Goal: Task Accomplishment & Management: Complete application form

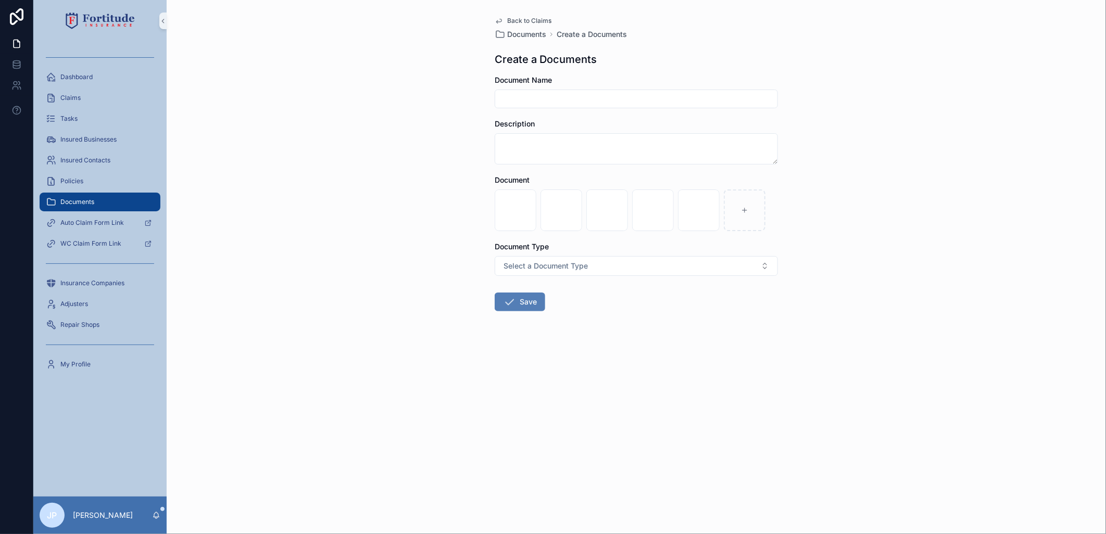
click at [504, 297] on icon "scrollable content" at bounding box center [509, 302] width 12 height 12
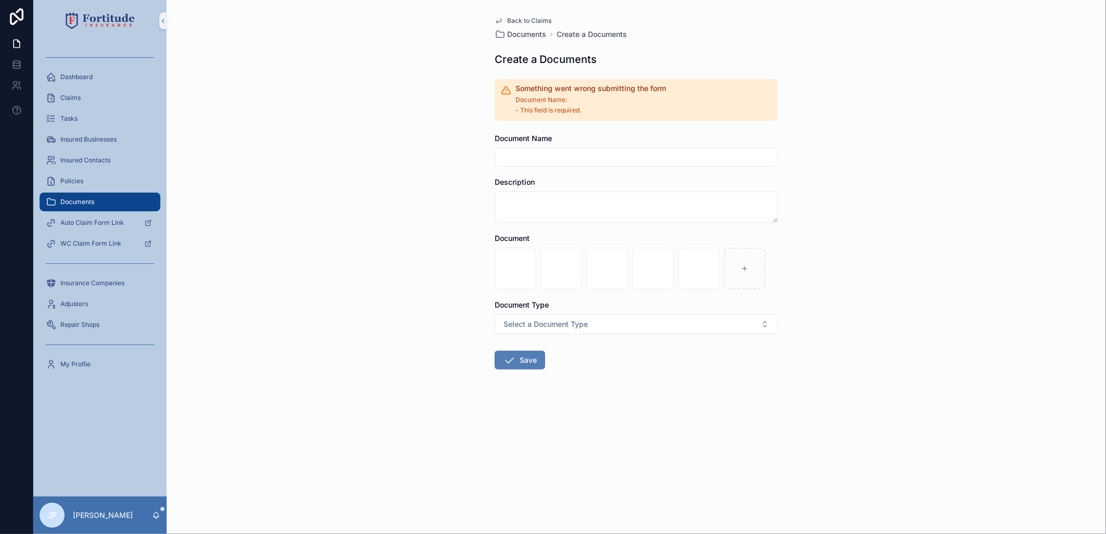
click at [535, 158] on input "scrollable content" at bounding box center [636, 157] width 282 height 15
type input "**********"
click at [539, 359] on button "Save" at bounding box center [520, 360] width 51 height 19
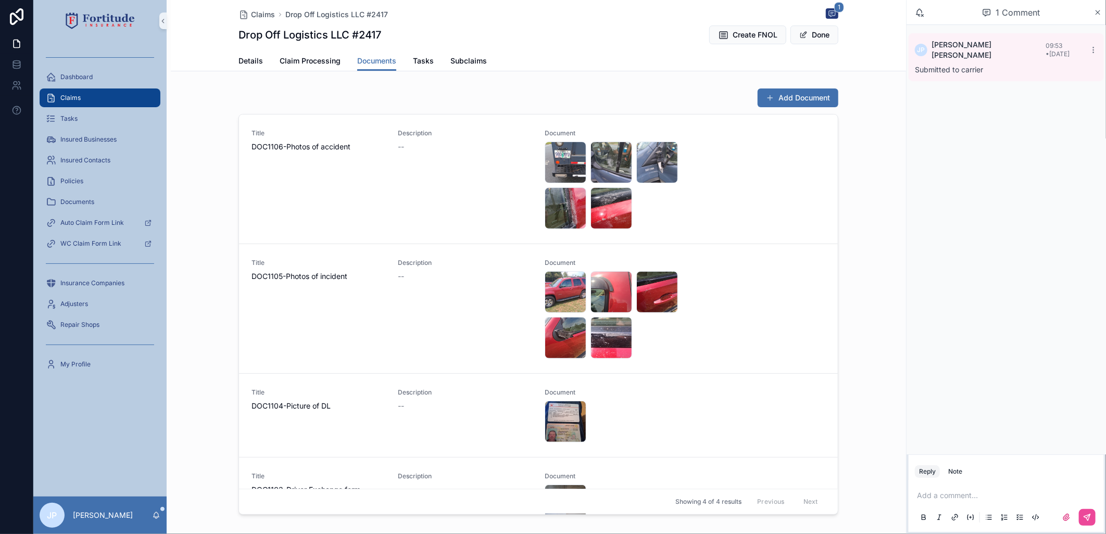
click at [126, 99] on div "Claims" at bounding box center [100, 98] width 108 height 17
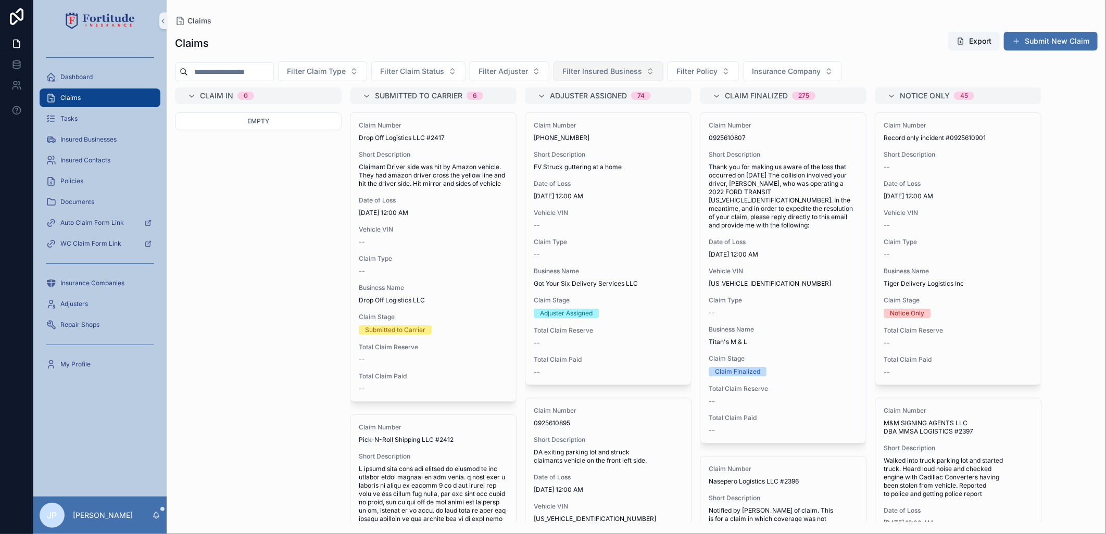
click at [615, 76] on span "Filter Insured Business" at bounding box center [602, 71] width 80 height 10
type input "*******"
click at [633, 109] on span "SKR Solutions LLC" at bounding box center [604, 113] width 62 height 10
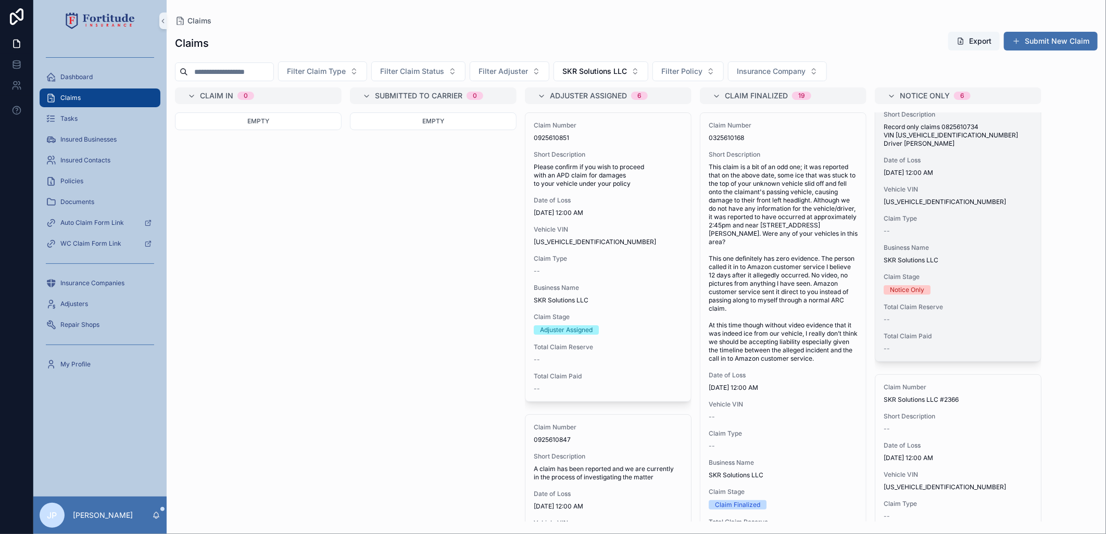
scroll to position [58, 0]
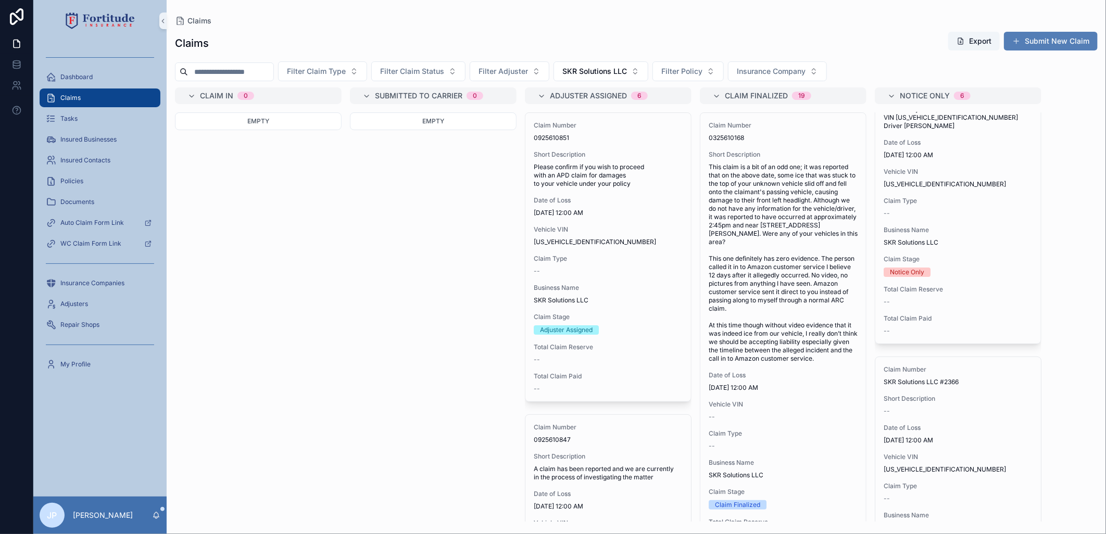
click at [1038, 40] on button "Submit New Claim" at bounding box center [1051, 41] width 94 height 19
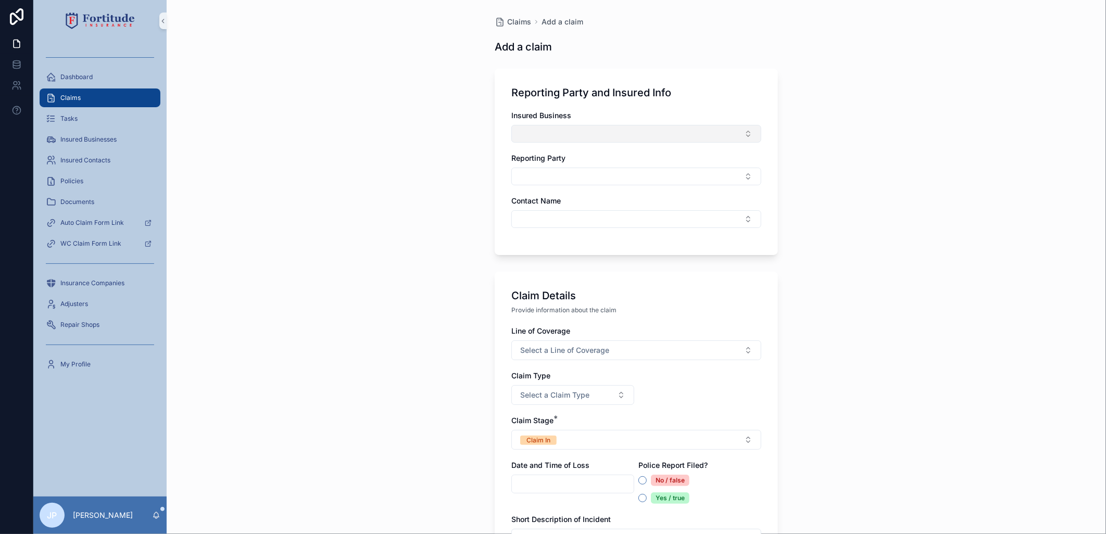
click at [522, 136] on button "Select Button" at bounding box center [636, 134] width 250 height 18
type input "***"
click at [551, 172] on span "SKR Solutions LLC" at bounding box center [545, 175] width 62 height 10
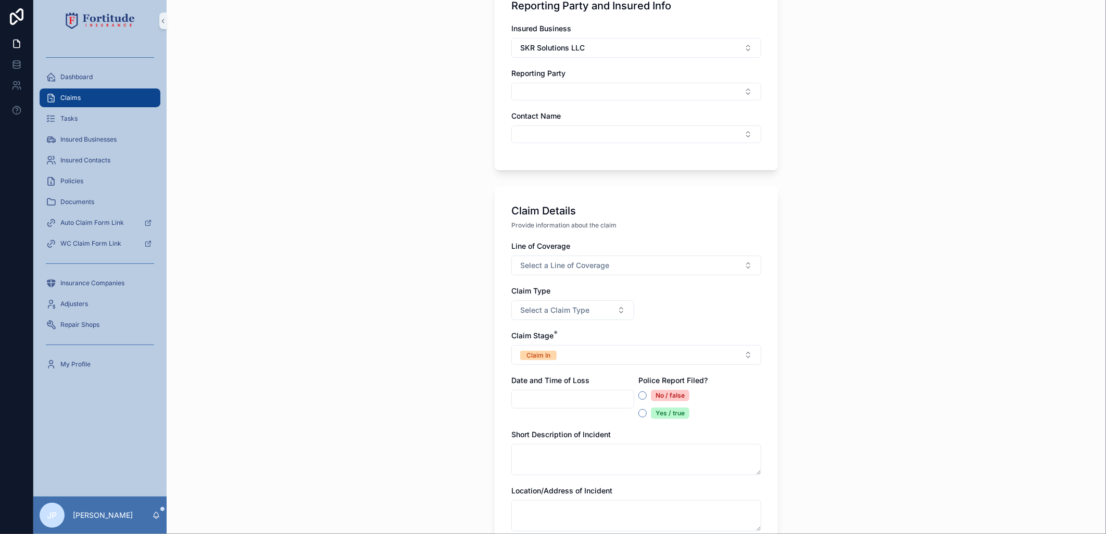
scroll to position [116, 0]
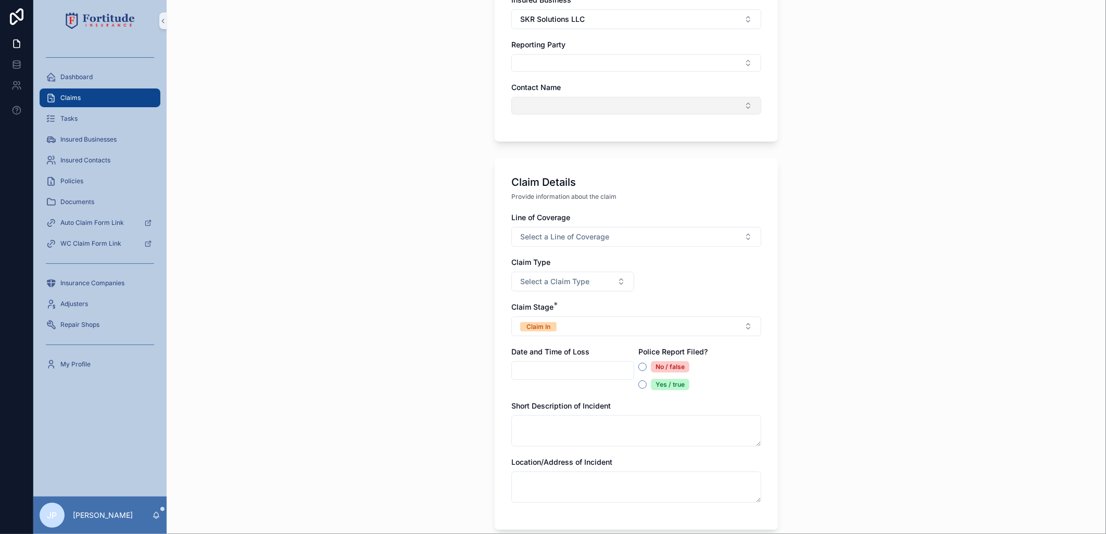
click at [568, 97] on button "Select Button" at bounding box center [636, 106] width 250 height 18
click at [558, 149] on span "[PERSON_NAME]" at bounding box center [544, 147] width 60 height 10
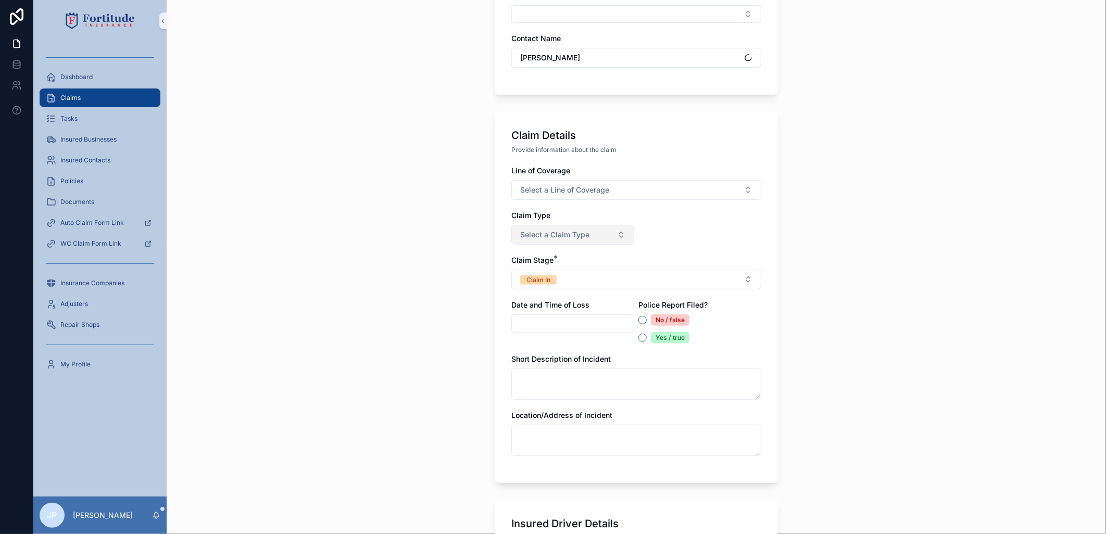
scroll to position [231, 0]
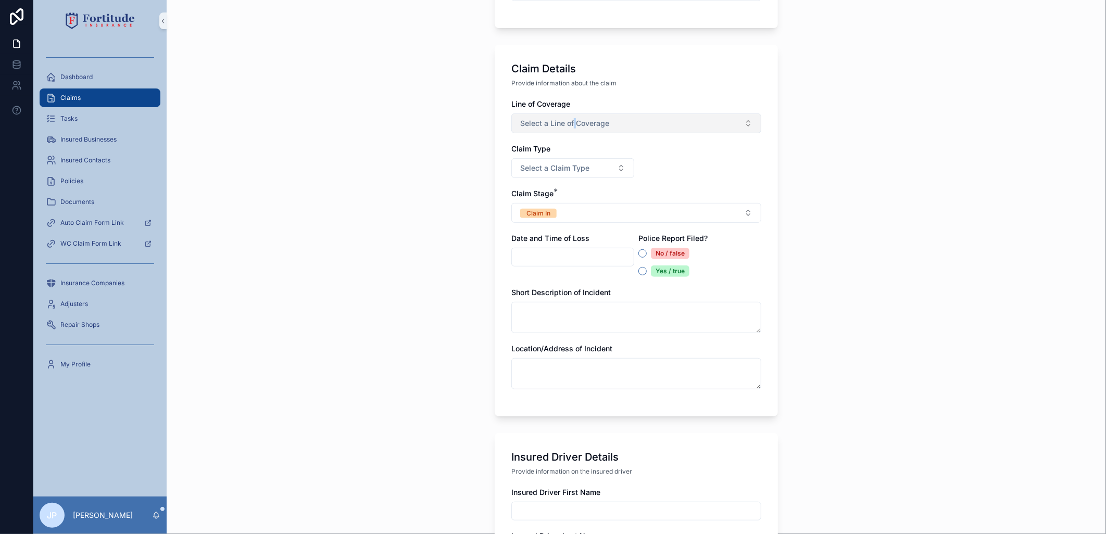
drag, startPoint x: 570, startPoint y: 134, endPoint x: 573, endPoint y: 125, distance: 9.6
click at [572, 127] on div "Line of Coverage Select a Line of Coverage Claim Type Select a Claim Type Claim…" at bounding box center [636, 249] width 250 height 301
click at [575, 125] on span "Select a Line of Coverage" at bounding box center [564, 123] width 89 height 10
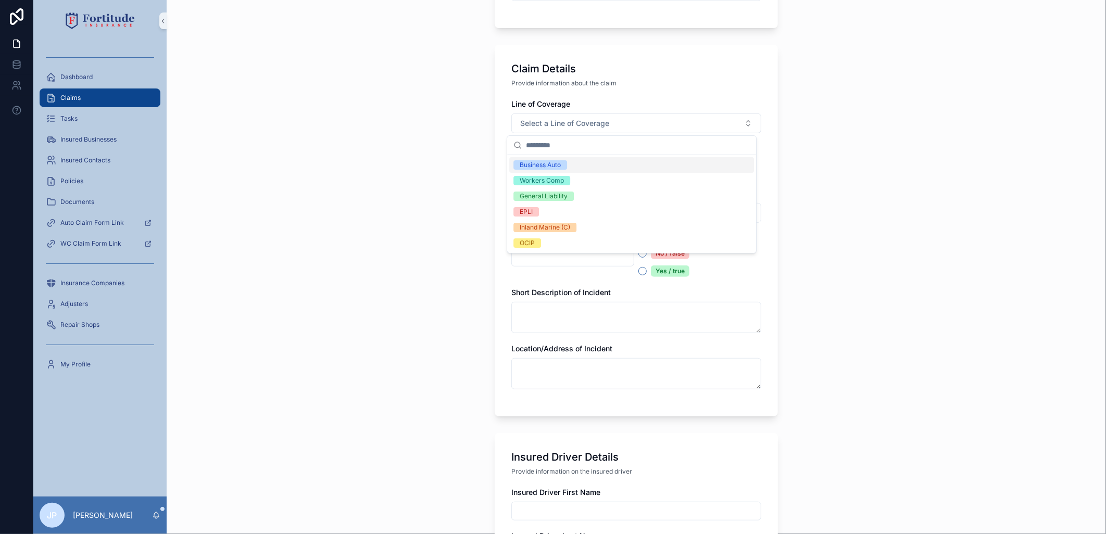
click at [557, 167] on div "Business Auto" at bounding box center [540, 164] width 41 height 9
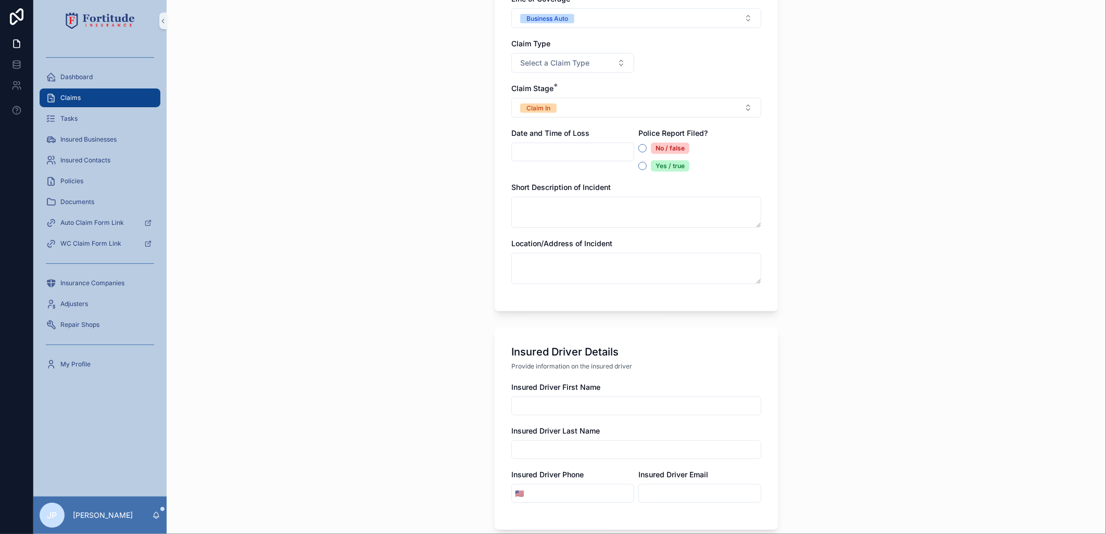
scroll to position [347, 0]
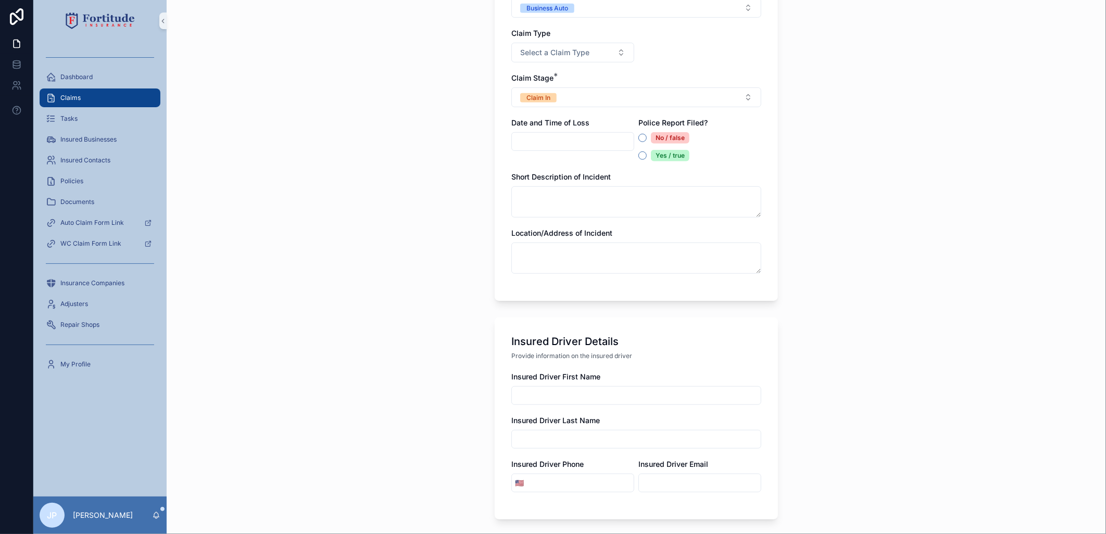
click at [532, 146] on input "scrollable content" at bounding box center [573, 141] width 122 height 15
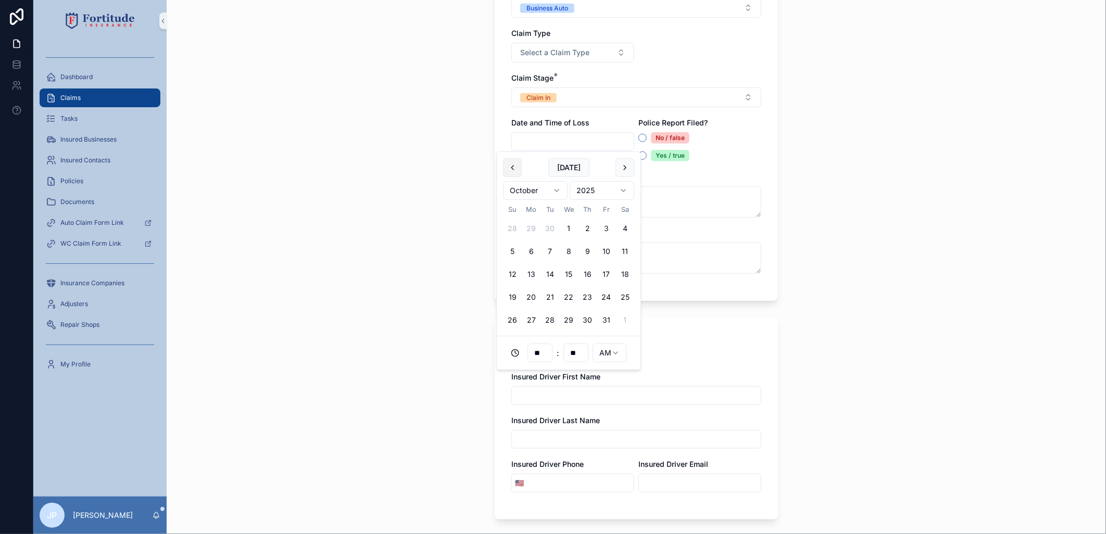
click at [514, 170] on button "scrollable content" at bounding box center [512, 167] width 19 height 19
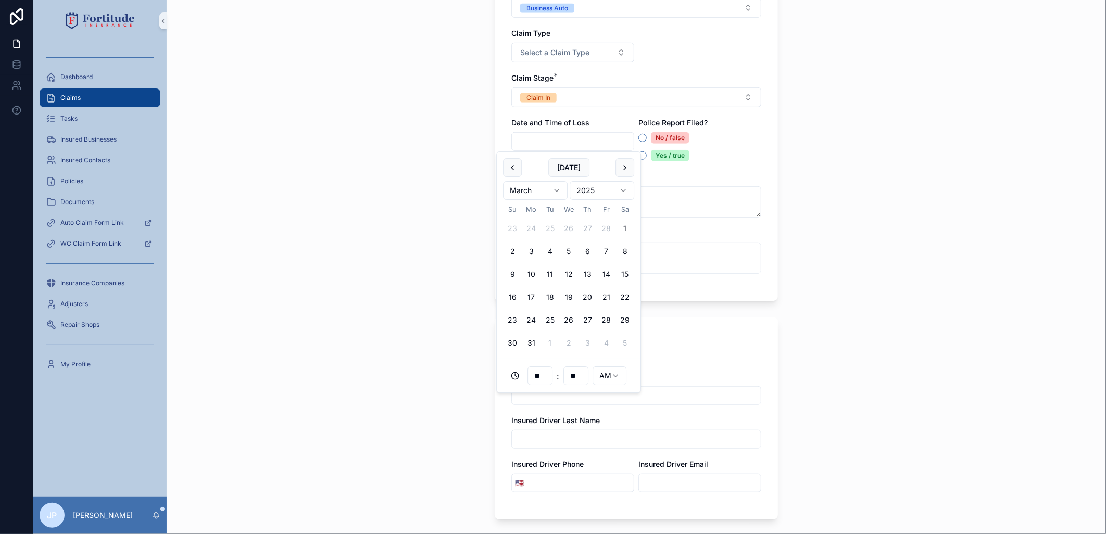
click at [514, 170] on button "scrollable content" at bounding box center [512, 167] width 19 height 19
click at [601, 251] on button "11" at bounding box center [606, 251] width 19 height 19
type input "**********"
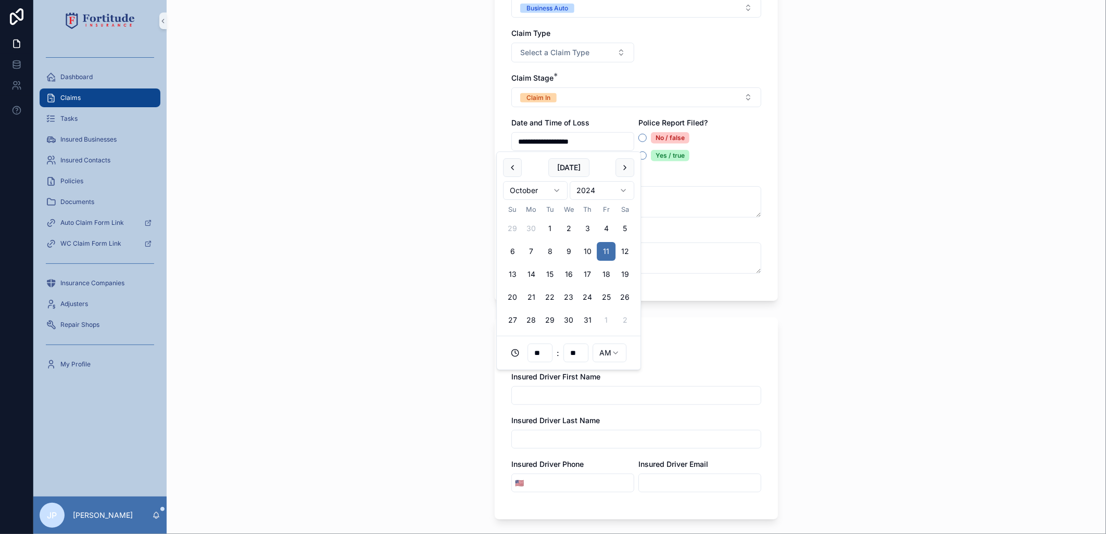
click at [428, 253] on div "**********" at bounding box center [637, 267] width 940 height 534
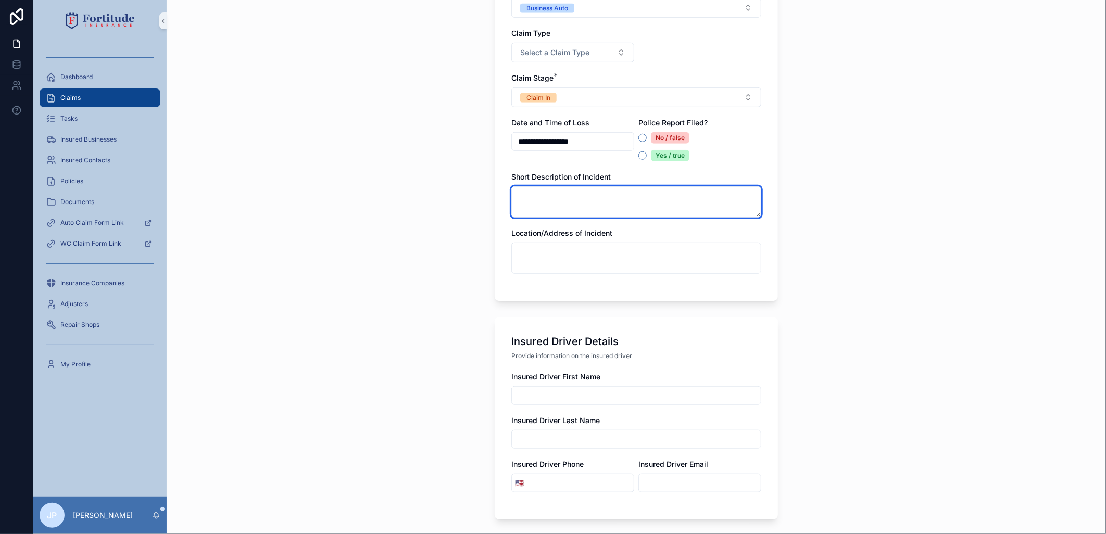
click at [636, 204] on textarea "scrollable content" at bounding box center [636, 201] width 250 height 31
paste textarea "**********"
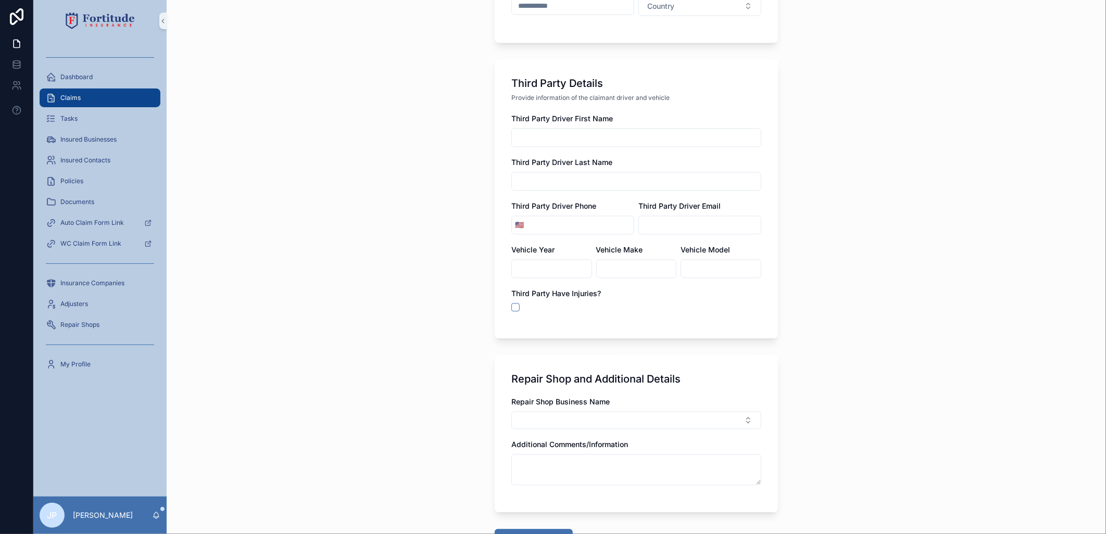
scroll to position [1298, 0]
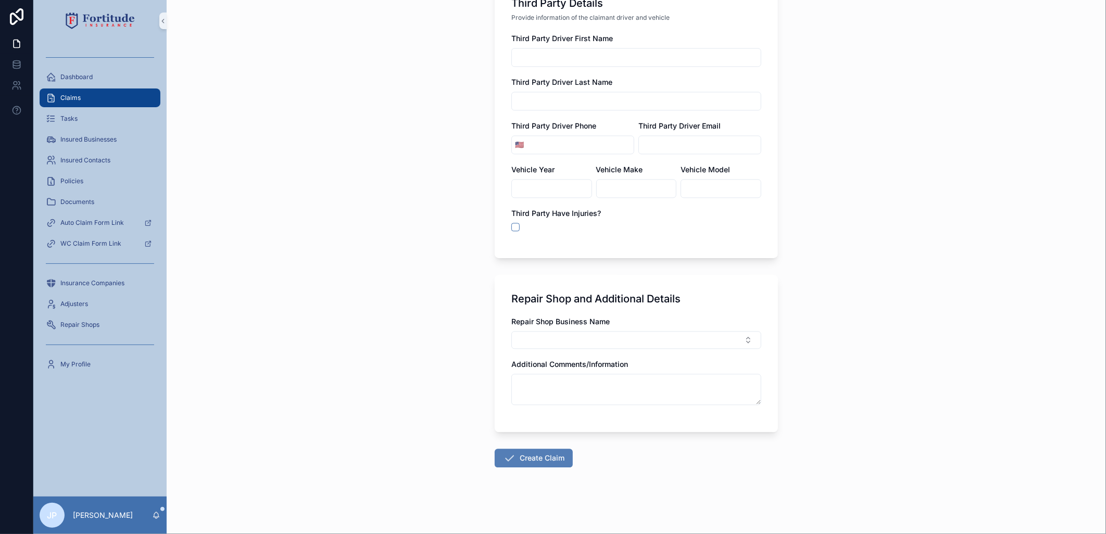
type textarea "**********"
drag, startPoint x: 520, startPoint y: 460, endPoint x: 521, endPoint y: 451, distance: 9.4
click at [520, 460] on button "Create Claim" at bounding box center [534, 458] width 78 height 19
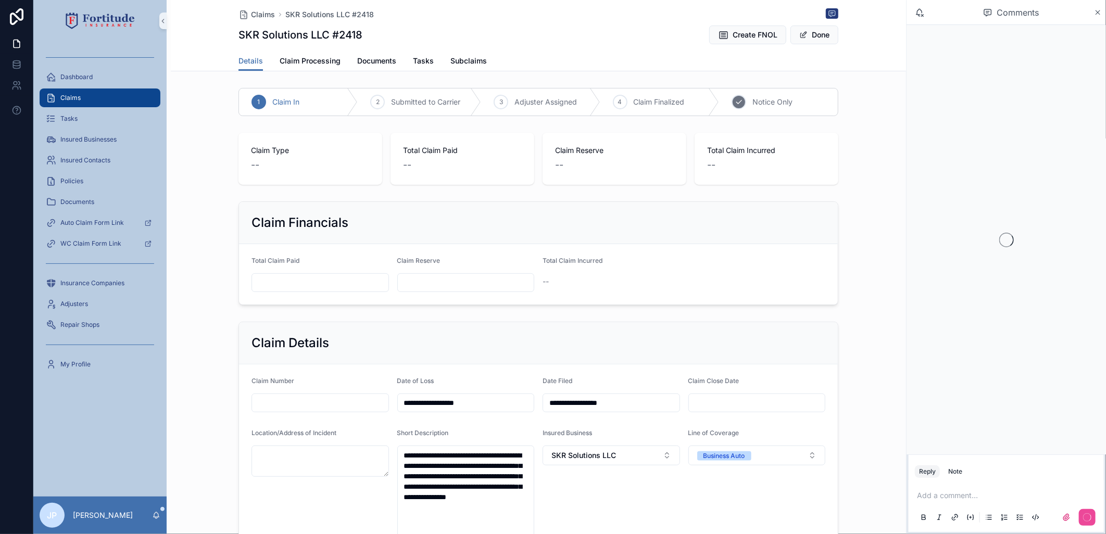
click at [762, 108] on div "5 Notice Only" at bounding box center [778, 102] width 119 height 27
drag, startPoint x: 964, startPoint y: 469, endPoint x: 960, endPoint y: 483, distance: 14.5
click at [964, 469] on button "Note" at bounding box center [955, 472] width 22 height 12
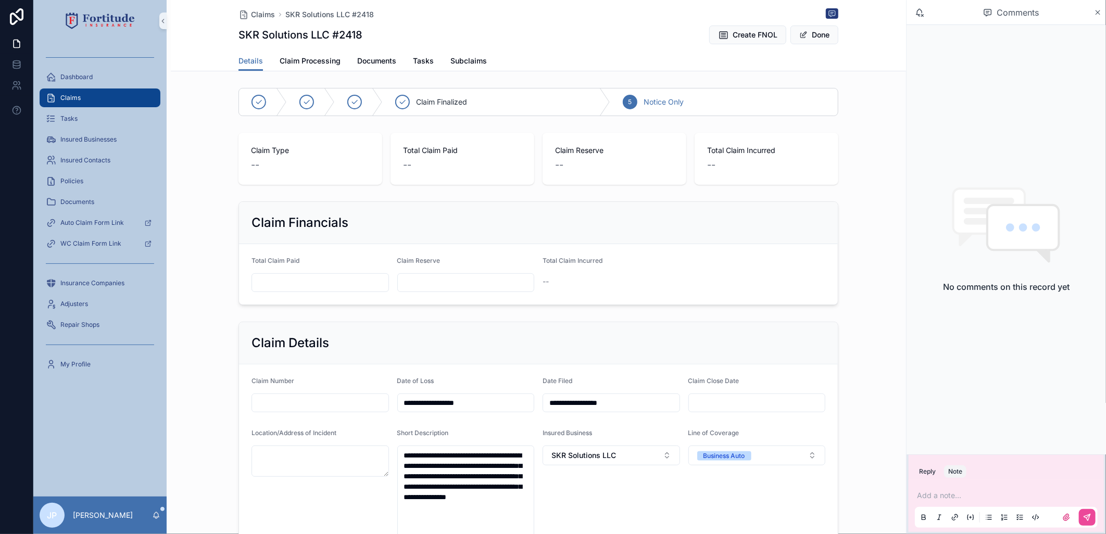
click at [959, 491] on div "Add a note..." at bounding box center [1006, 506] width 183 height 44
click at [959, 498] on p "scrollable content" at bounding box center [1008, 496] width 183 height 10
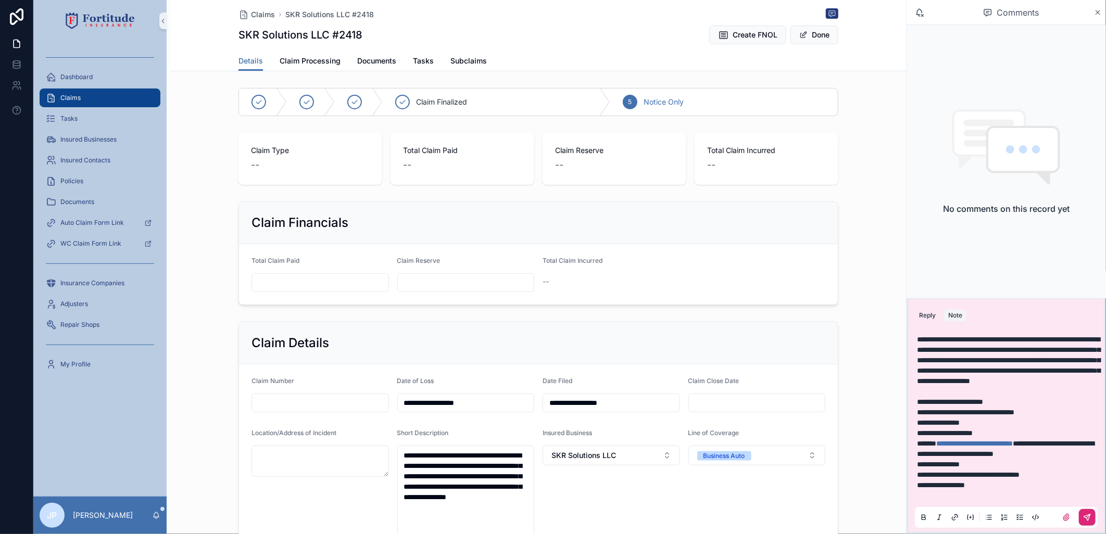
click at [1086, 522] on icon "scrollable content" at bounding box center [1087, 518] width 8 height 8
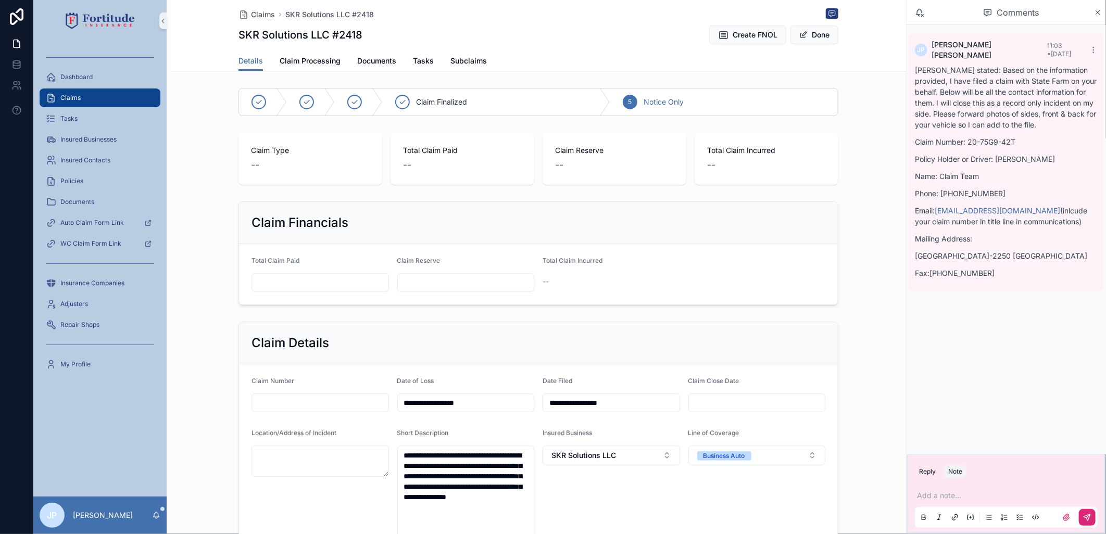
click at [952, 495] on p "scrollable content" at bounding box center [1008, 496] width 183 height 10
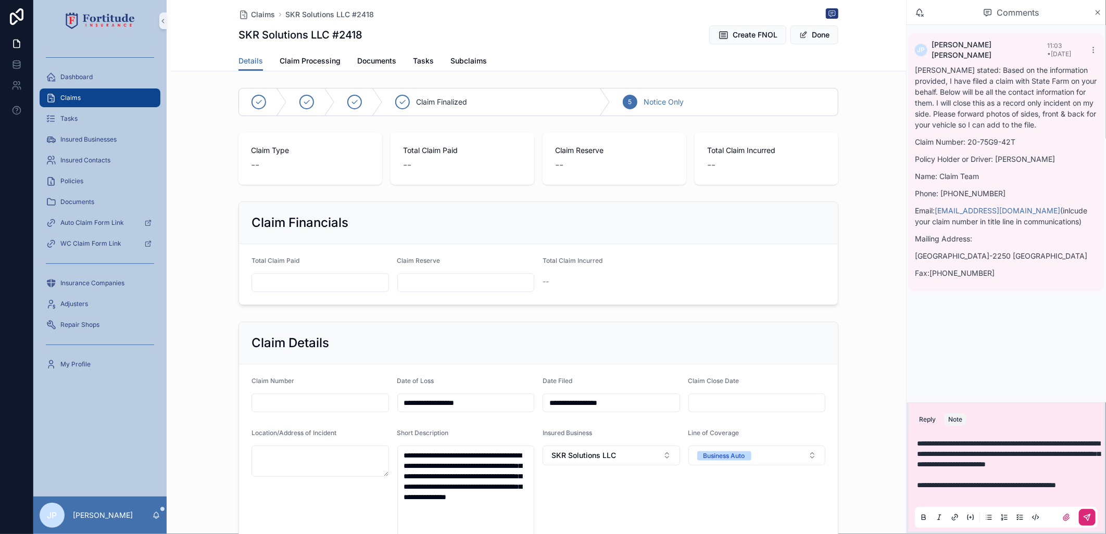
click at [1089, 512] on button "scrollable content" at bounding box center [1087, 517] width 17 height 17
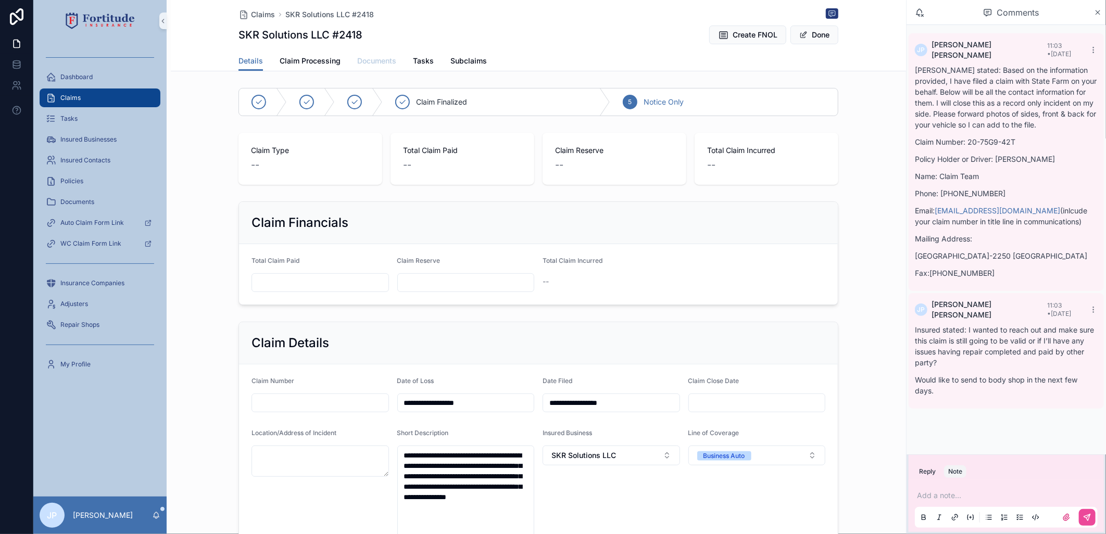
click at [365, 58] on span "Documents" at bounding box center [376, 61] width 39 height 10
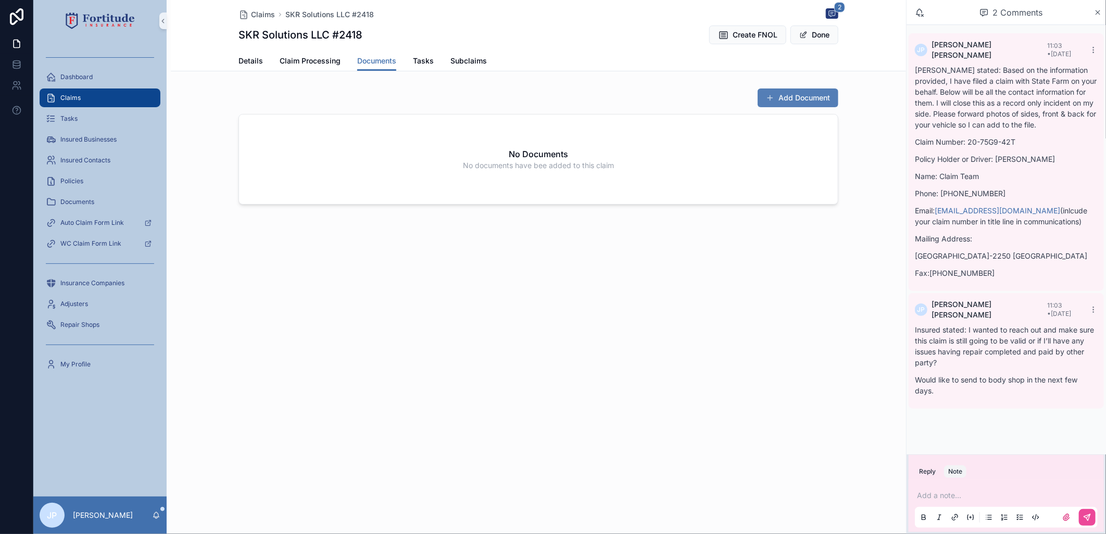
click at [804, 106] on div "Add Document" at bounding box center [793, 98] width 89 height 20
click at [798, 98] on button "Add Document" at bounding box center [798, 98] width 81 height 19
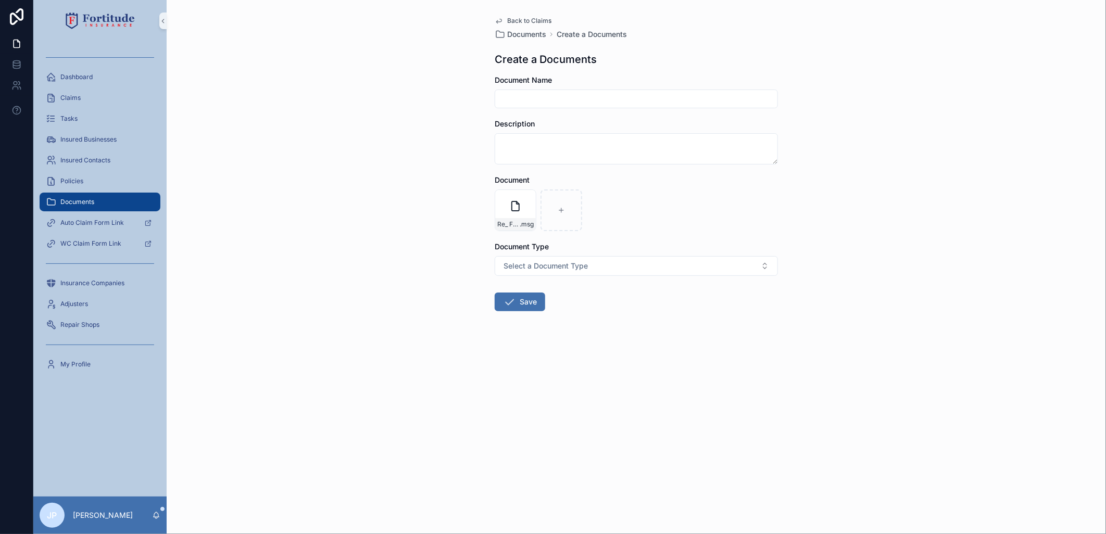
click at [556, 99] on input "scrollable content" at bounding box center [636, 99] width 282 height 15
type input "**********"
click at [509, 295] on button "Save" at bounding box center [520, 302] width 51 height 19
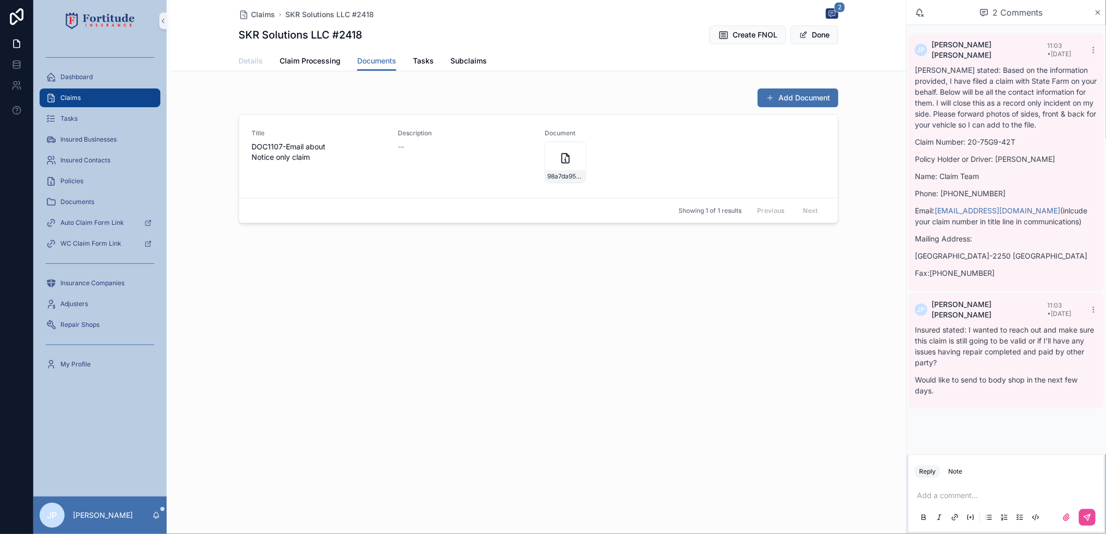
click at [262, 63] on span "Details" at bounding box center [251, 61] width 24 height 10
